Goal: Transaction & Acquisition: Purchase product/service

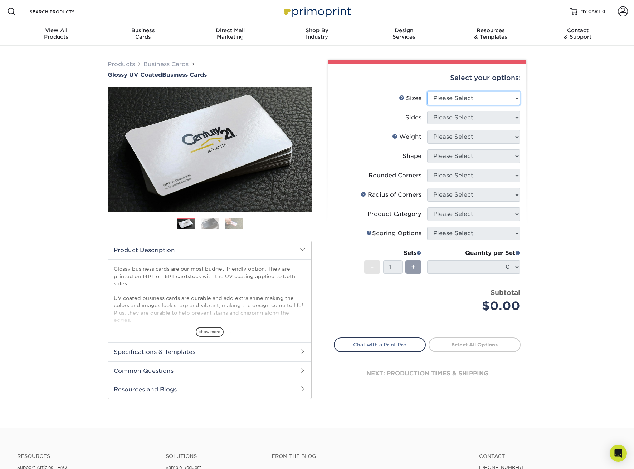
click at [441, 99] on select "Please Select 1.5" x 3.5" - Mini 1.75" x 3.5" - Mini 2" x 2" - Square 2" x 3" -…" at bounding box center [473, 99] width 93 height 14
select select "2.00x3.50"
click at [444, 118] on select "Please Select Print Both Sides Print Front Only" at bounding box center [473, 118] width 93 height 14
select select "13abbda7-1d64-4f25-8bb2-c179b224825d"
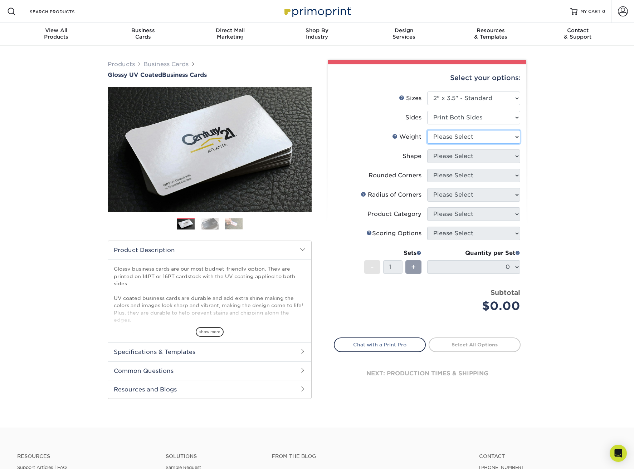
click at [446, 137] on select "Please Select 16PT 14PT" at bounding box center [473, 137] width 93 height 14
select select "16PT"
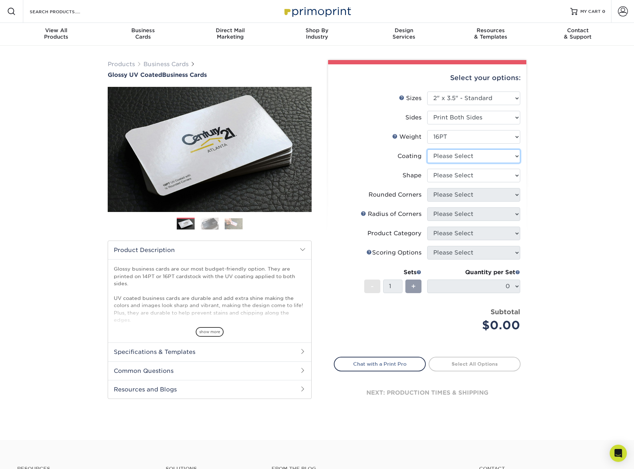
click at [446, 152] on select at bounding box center [473, 156] width 93 height 14
select select "ae367451-b2b8-45df-a344-0f05b6a12993"
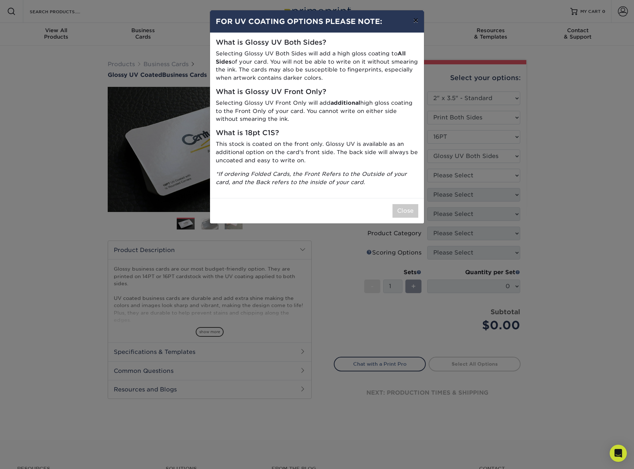
click at [411, 22] on button "×" at bounding box center [415, 20] width 16 height 20
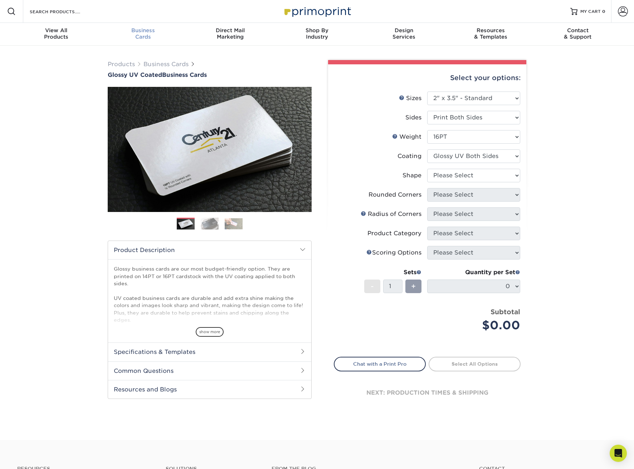
click at [142, 36] on div "Business Cards" at bounding box center [143, 33] width 87 height 13
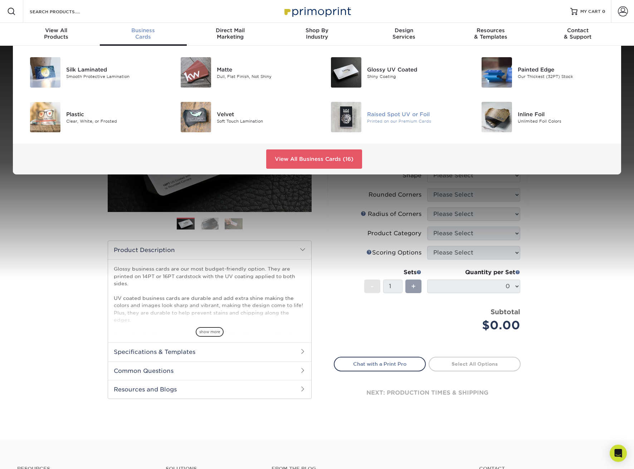
click at [353, 116] on img at bounding box center [346, 117] width 30 height 30
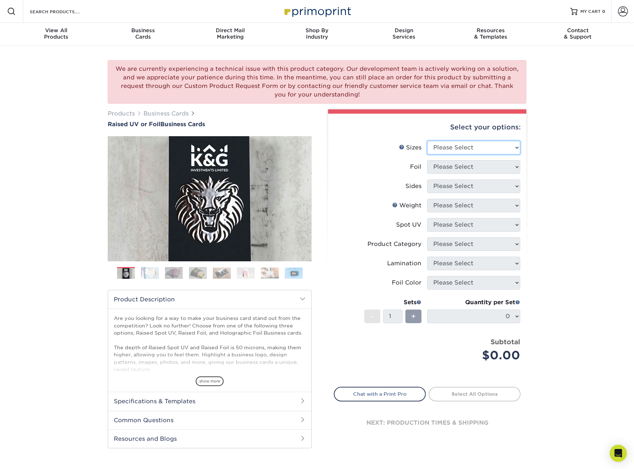
click at [453, 149] on select "Please Select 2" x 3.5" - Standard" at bounding box center [473, 148] width 93 height 14
select select "2.00x3.50"
click at [451, 165] on select "Please Select No Yes" at bounding box center [473, 167] width 93 height 14
select select "0"
click at [450, 183] on select "Please Select Print Both Sides Print Front Only" at bounding box center [473, 187] width 93 height 14
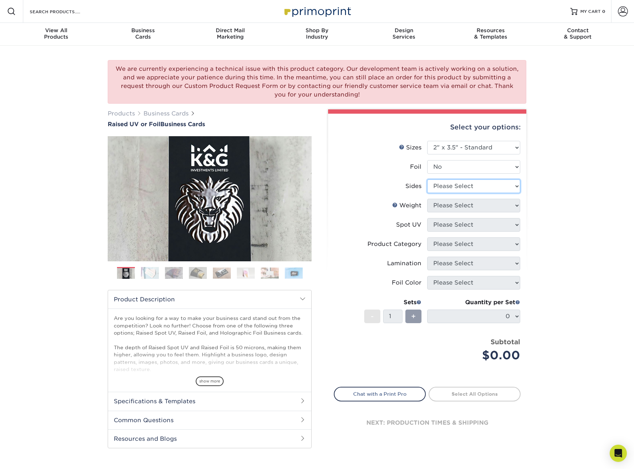
select select "13abbda7-1d64-4f25-8bb2-c179b224825d"
click at [451, 201] on select "Please Select 16PT" at bounding box center [473, 206] width 93 height 14
select select "16PT"
click at [452, 220] on select "Please Select No Spot UV Front Only" at bounding box center [473, 225] width 93 height 14
select select "1"
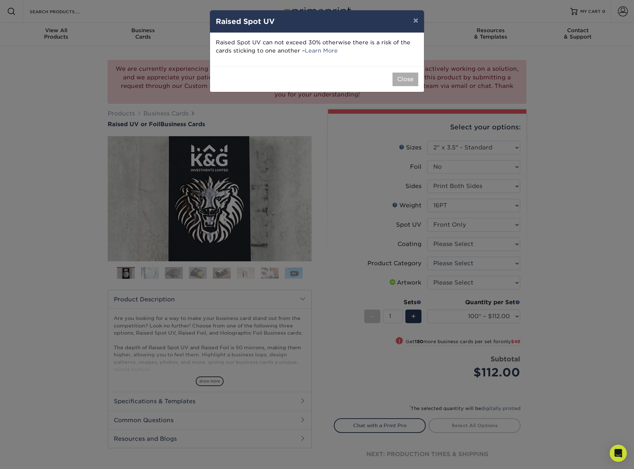
click at [404, 80] on button "Close" at bounding box center [405, 80] width 26 height 14
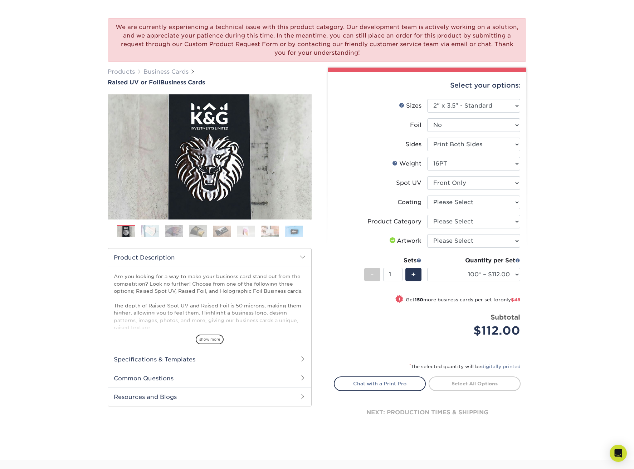
scroll to position [43, 0]
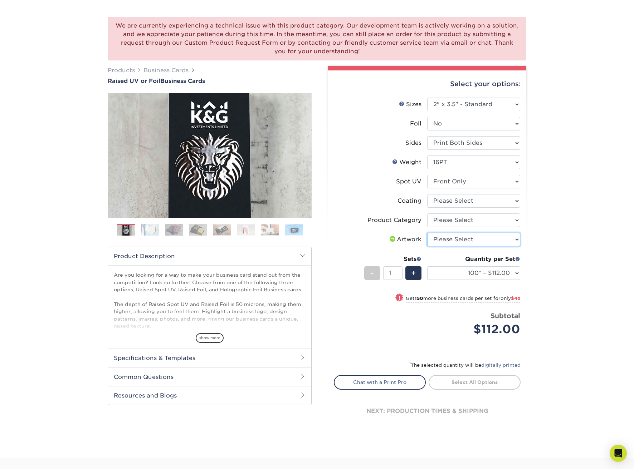
click at [432, 235] on select "Please Select I will upload files I need a design - $100" at bounding box center [473, 240] width 93 height 14
select select "upload"
click at [441, 205] on select at bounding box center [473, 201] width 93 height 14
select select "3e7618de-abca-4bda-9f97-8b9129e913d8"
select select "-1"
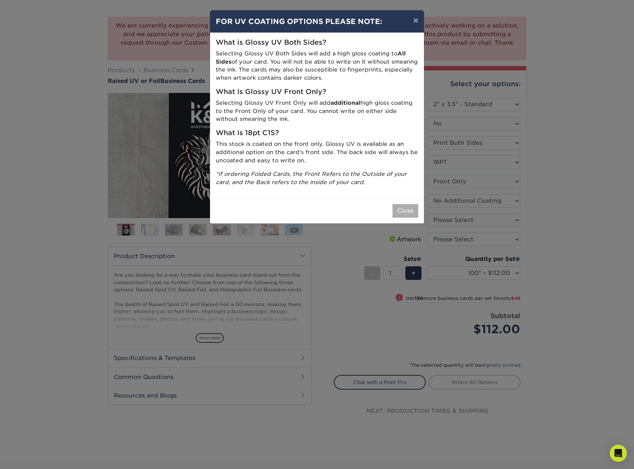
click at [404, 204] on button "Close" at bounding box center [405, 211] width 26 height 14
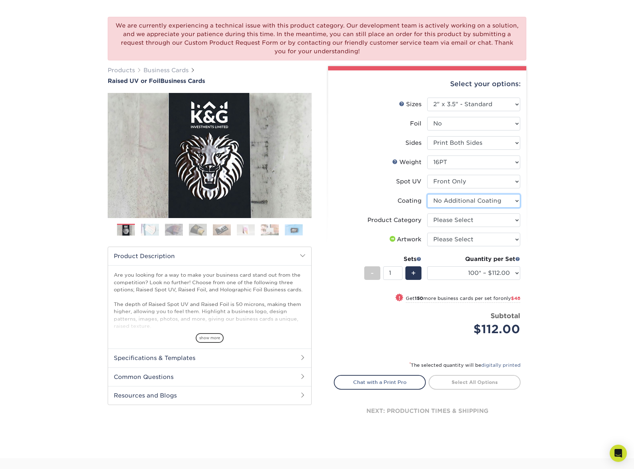
click at [448, 196] on select at bounding box center [473, 201] width 93 height 14
click at [441, 193] on li "Spot UV Please Select No Spot UV Front Only" at bounding box center [427, 184] width 186 height 19
click at [441, 197] on select at bounding box center [473, 201] width 93 height 14
select select "-1"
select select
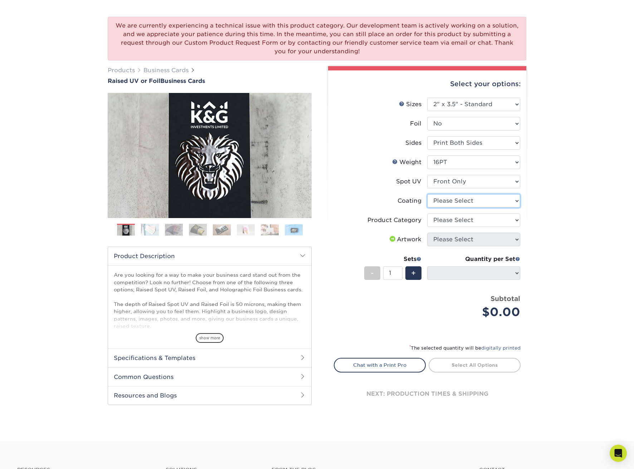
click at [450, 204] on select at bounding box center [473, 201] width 93 height 14
select select "3e7618de-abca-4bda-9f97-8b9129e913d8"
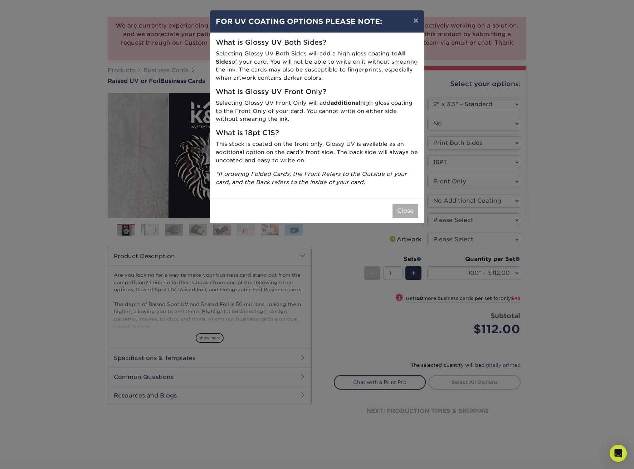
click at [401, 206] on button "Close" at bounding box center [405, 211] width 26 height 14
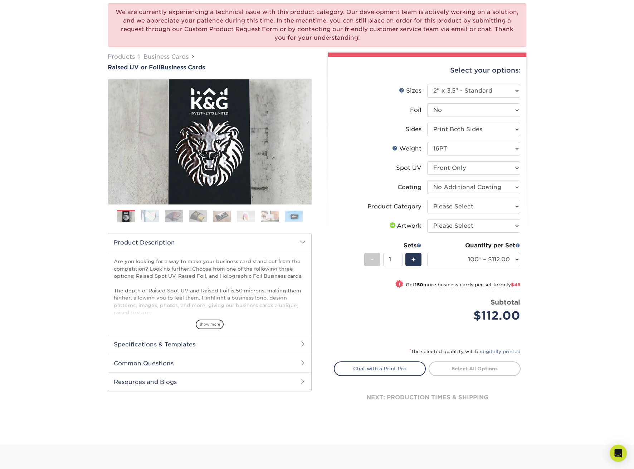
scroll to position [63, 0]
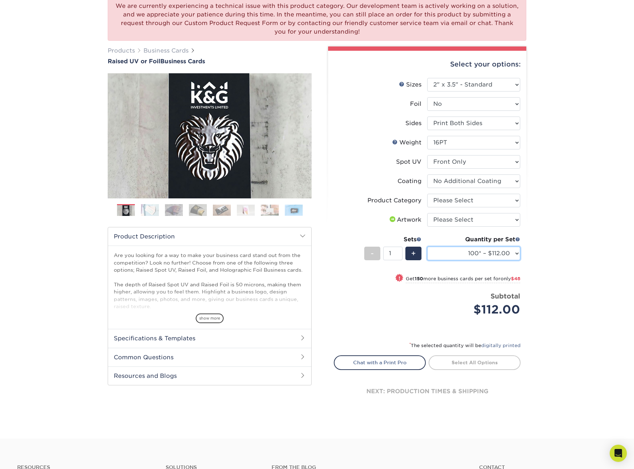
click at [444, 251] on select "100* – $112.00 250* – $160.00 500* – $216.00" at bounding box center [473, 254] width 93 height 14
select select "500* – $216.00"
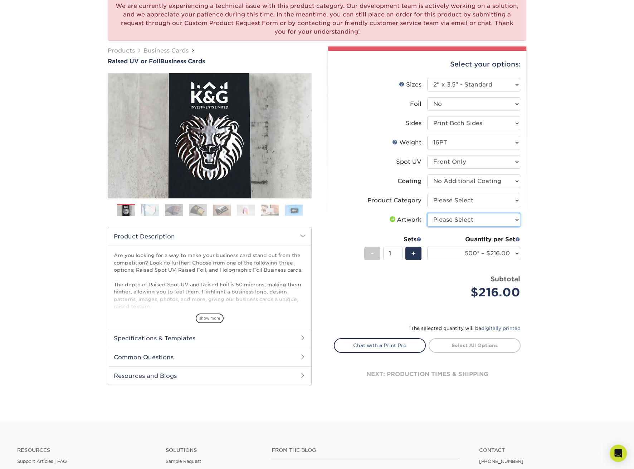
click at [463, 224] on select "Please Select I will upload files I need a design - $100" at bounding box center [473, 220] width 93 height 14
click at [447, 203] on select "Please Select Business Cards" at bounding box center [473, 201] width 93 height 14
select select "3b5148f1-0588-4f88-a218-97bcfdce65c1"
click at [406, 252] on div "+" at bounding box center [413, 254] width 16 height 14
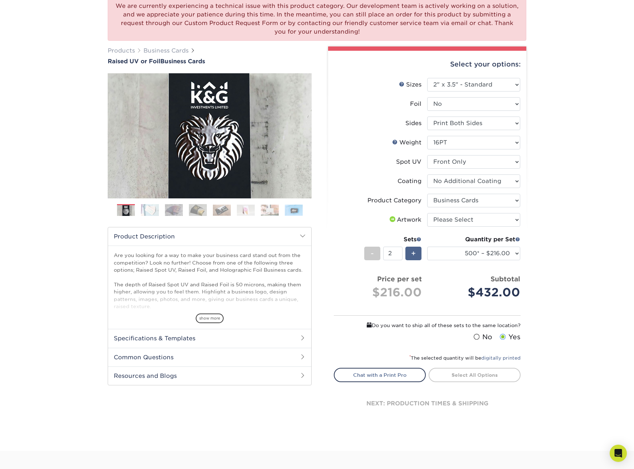
click at [415, 254] on span "+" at bounding box center [413, 253] width 5 height 11
type input "3"
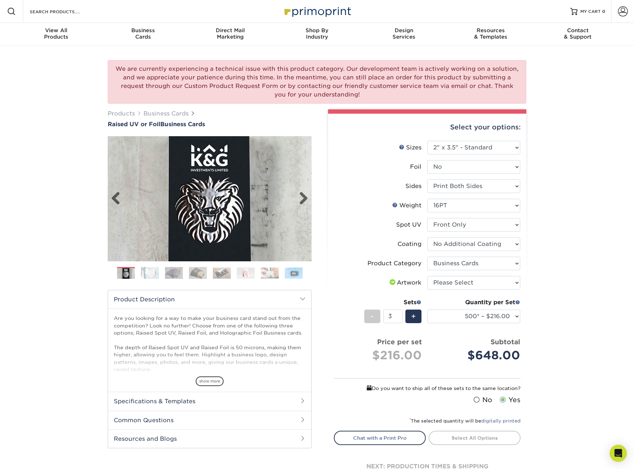
scroll to position [0, 0]
